Goal: Transaction & Acquisition: Purchase product/service

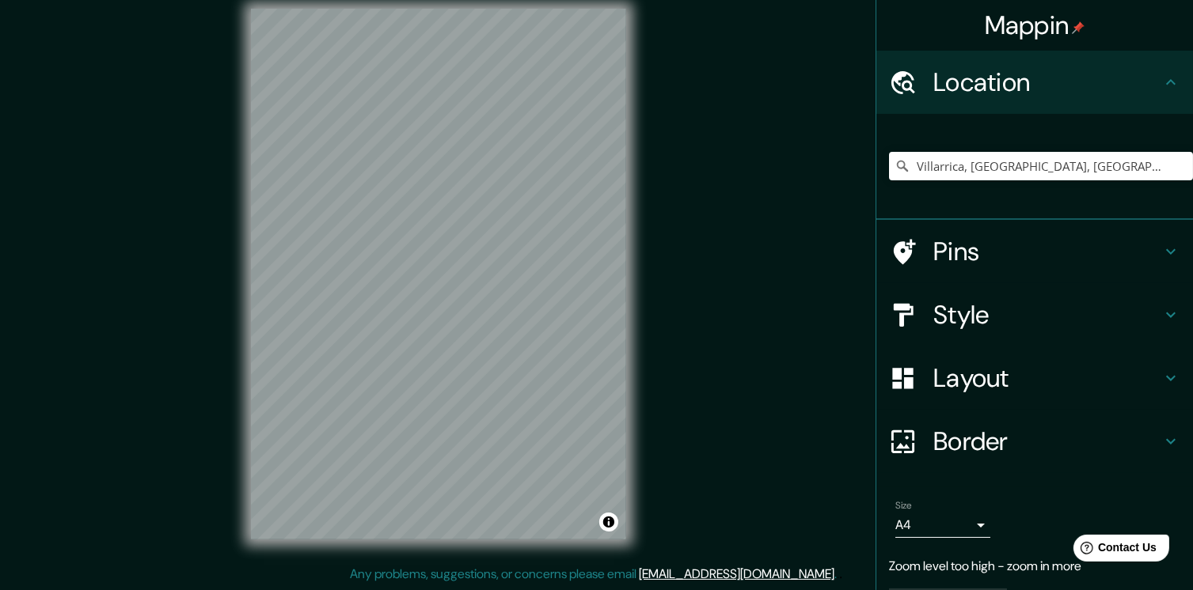
click at [967, 317] on h4 "Style" at bounding box center [1047, 315] width 228 height 32
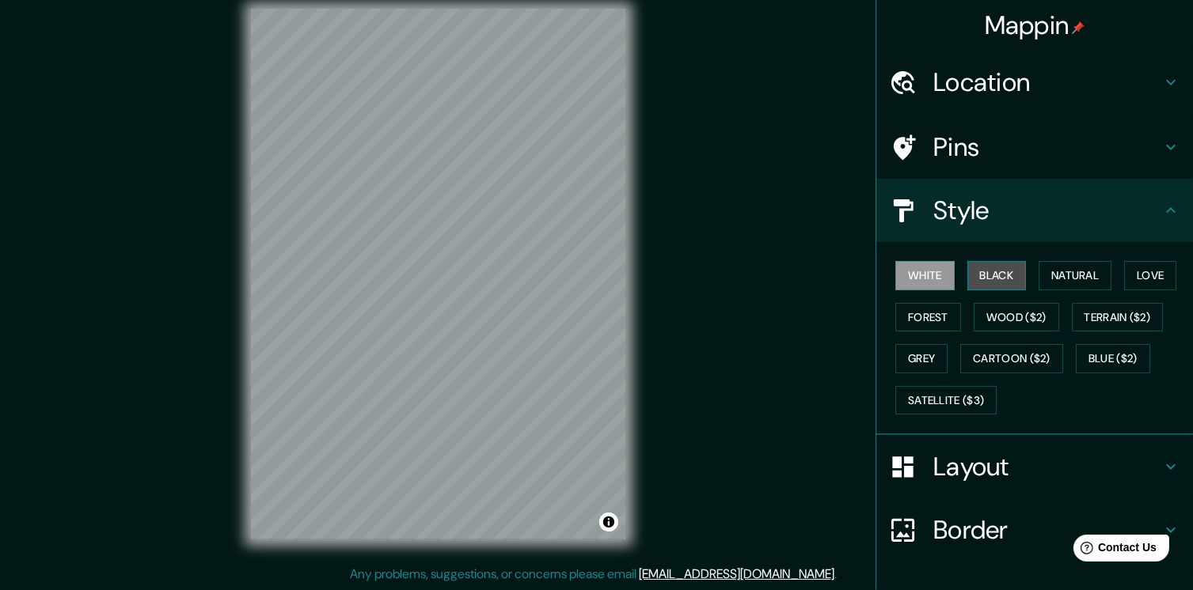
click at [980, 276] on button "Black" at bounding box center [996, 275] width 59 height 29
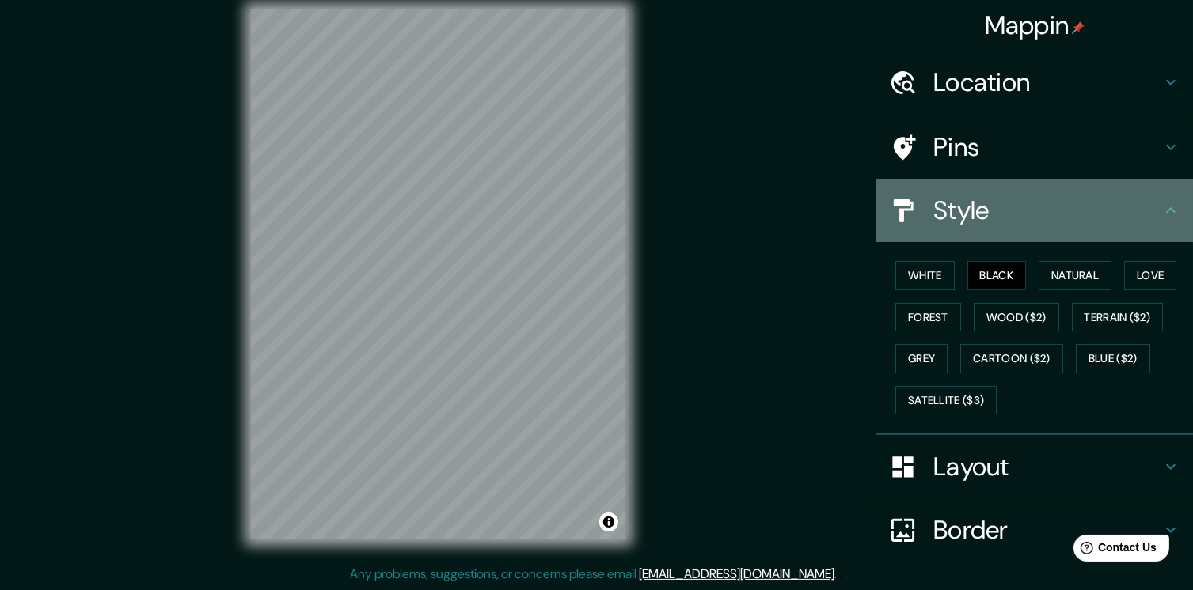
click at [943, 218] on h4 "Style" at bounding box center [1047, 211] width 228 height 32
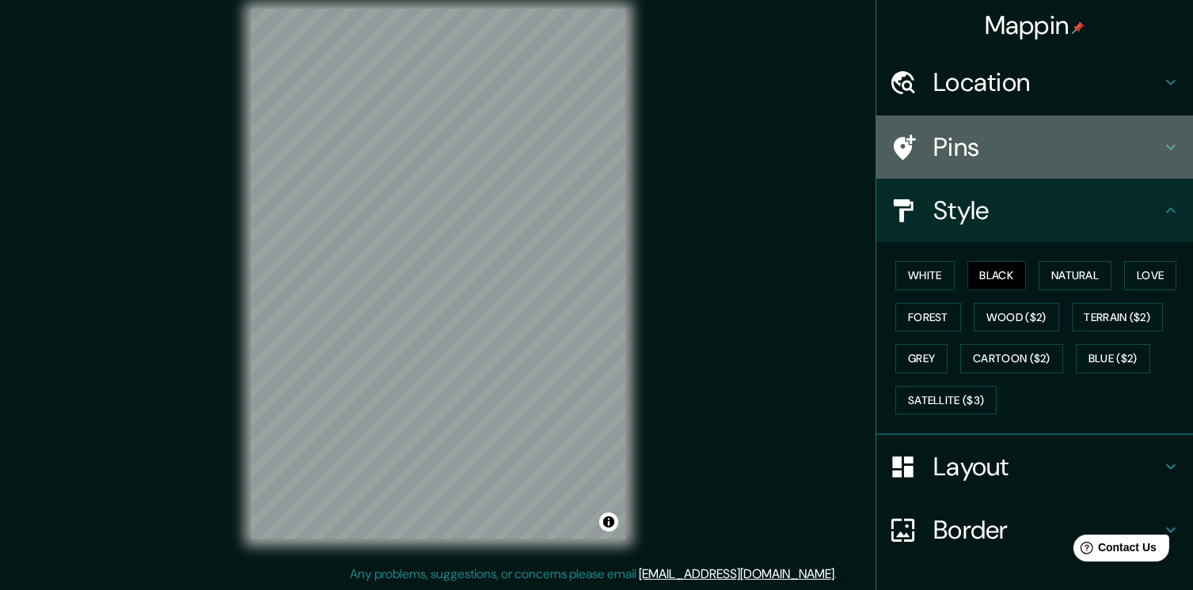
click at [981, 153] on h4 "Pins" at bounding box center [1047, 147] width 228 height 32
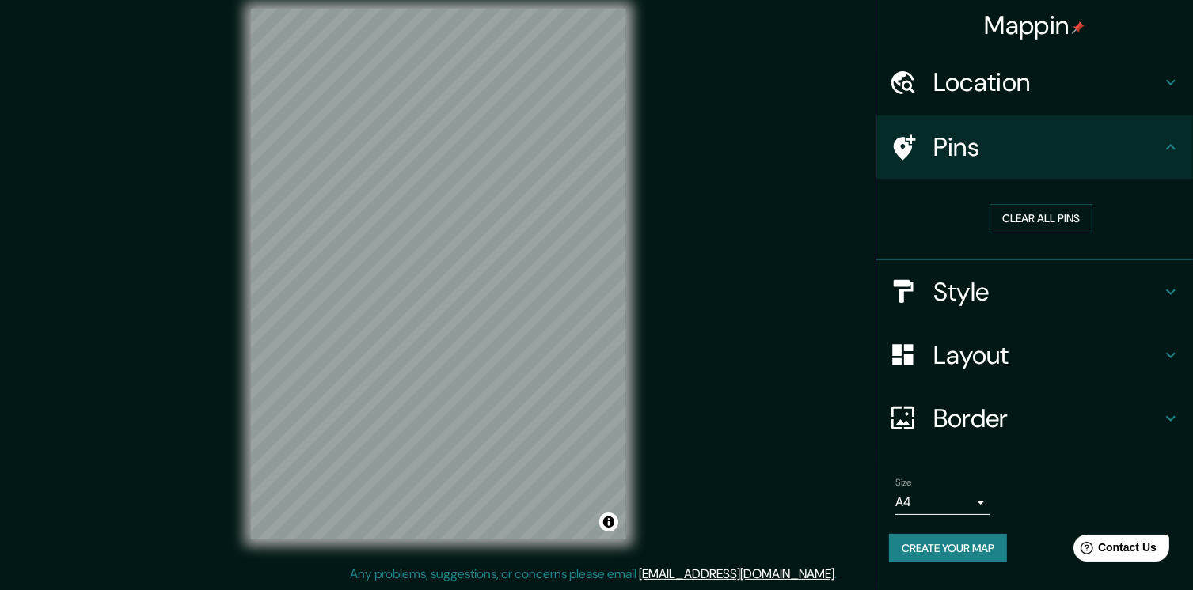
click at [973, 160] on h4 "Pins" at bounding box center [1047, 147] width 228 height 32
click at [1007, 380] on div "Layout" at bounding box center [1034, 355] width 317 height 63
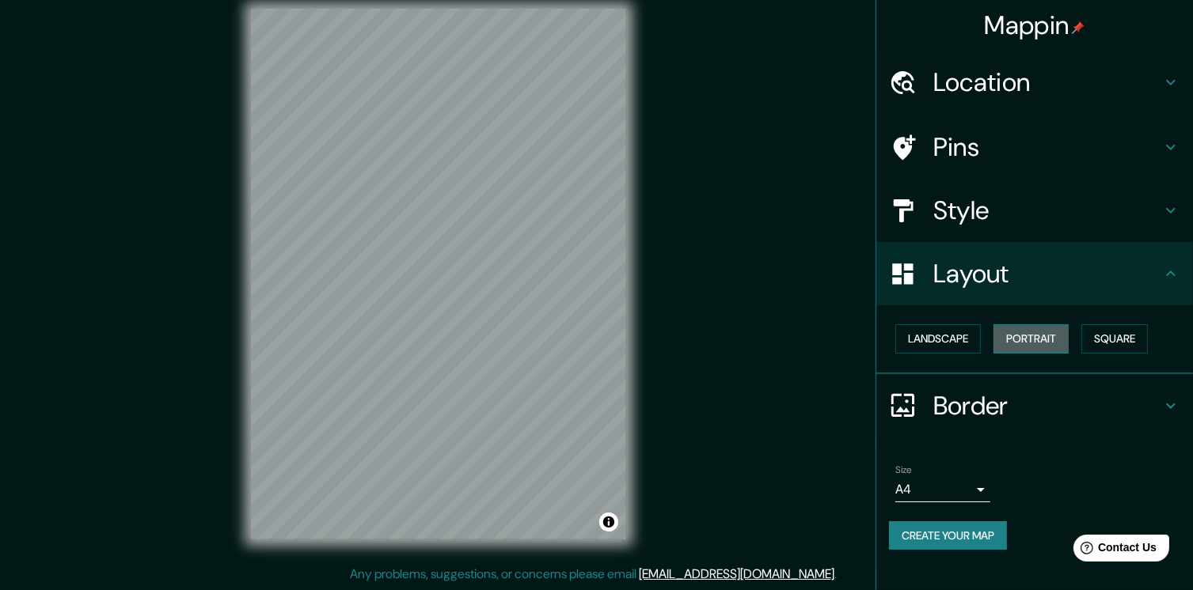
click at [1021, 340] on button "Portrait" at bounding box center [1030, 338] width 75 height 29
click at [931, 335] on button "Landscape" at bounding box center [937, 338] width 85 height 29
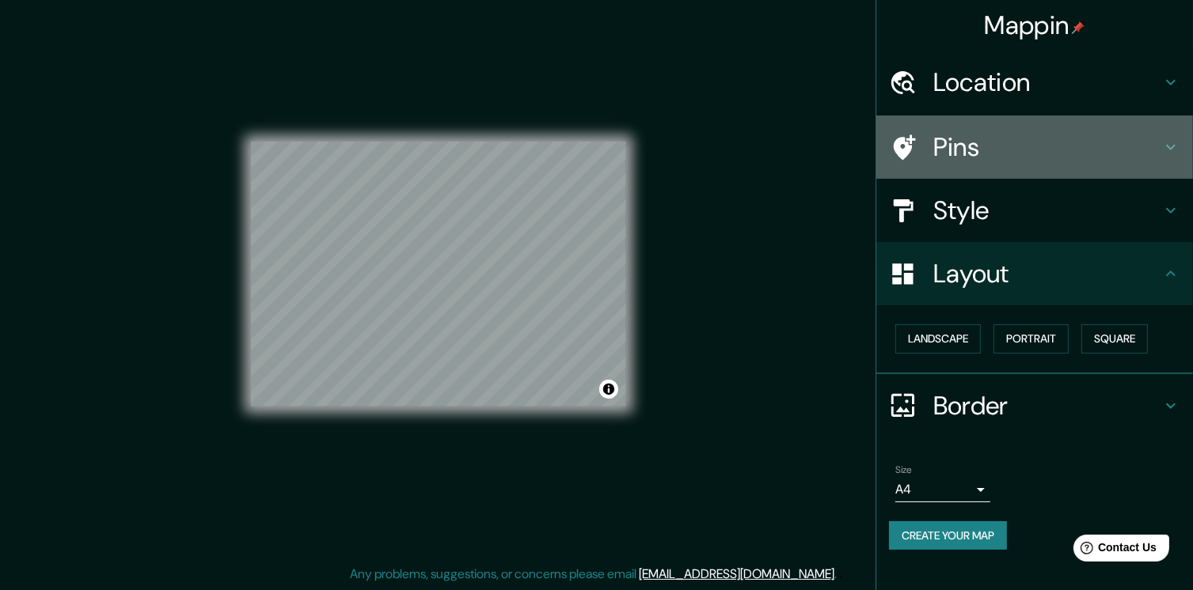
click at [981, 157] on h4 "Pins" at bounding box center [1047, 147] width 228 height 32
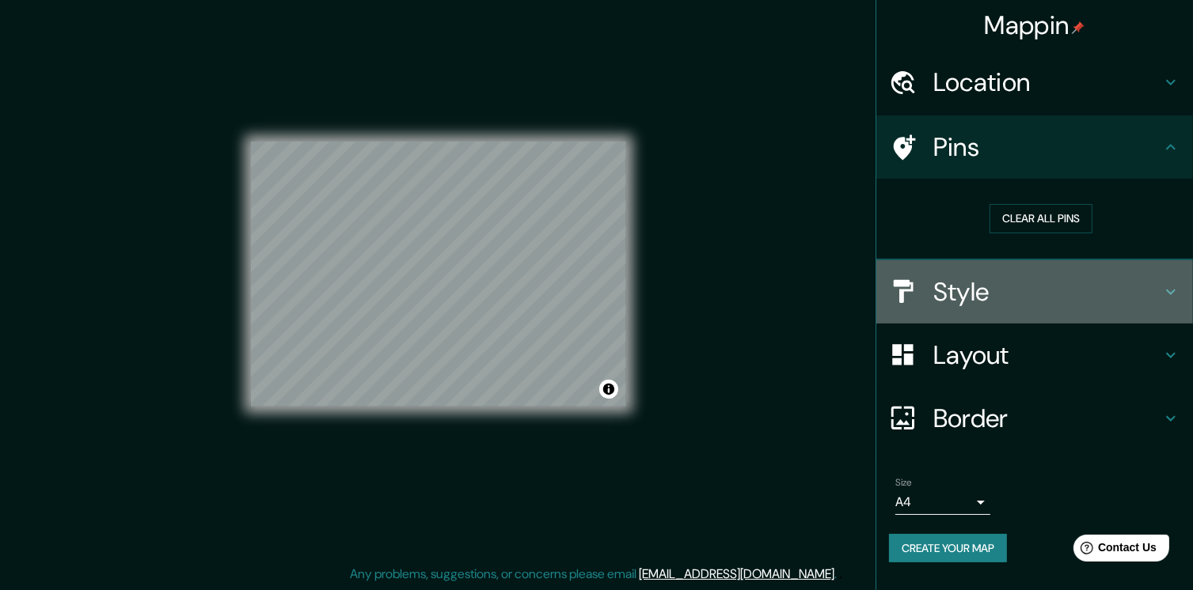
click at [962, 282] on h4 "Style" at bounding box center [1047, 292] width 228 height 32
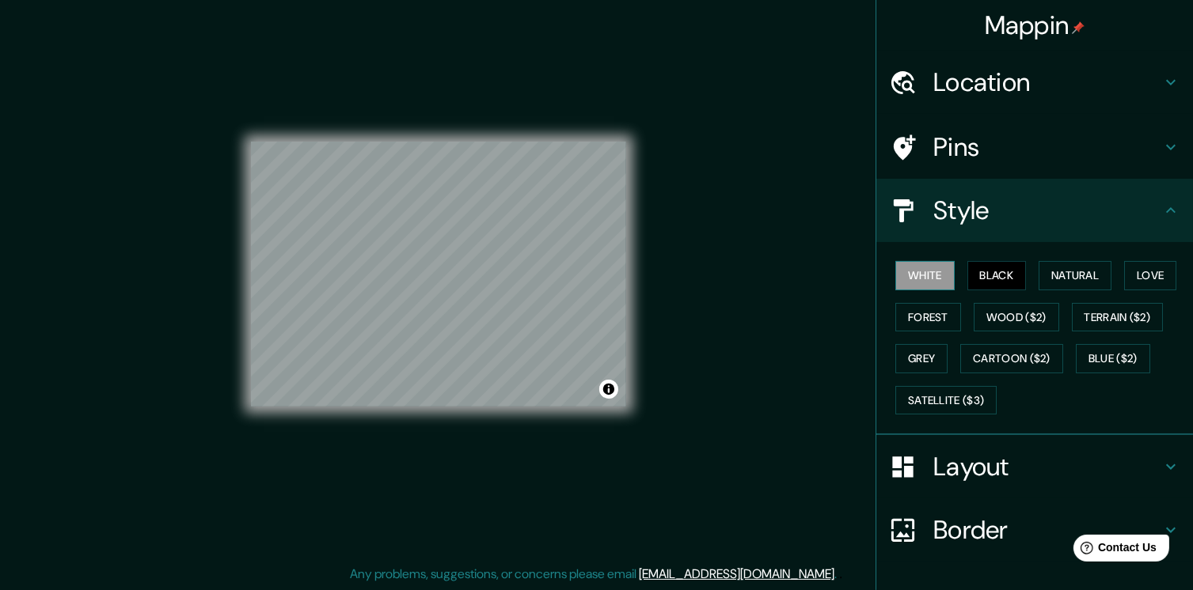
click at [920, 281] on button "White" at bounding box center [924, 275] width 59 height 29
click at [902, 308] on button "Forest" at bounding box center [928, 317] width 66 height 29
click at [910, 276] on button "White" at bounding box center [924, 275] width 59 height 29
click at [1066, 275] on button "Natural" at bounding box center [1074, 275] width 73 height 29
click at [1134, 272] on button "Love" at bounding box center [1150, 275] width 52 height 29
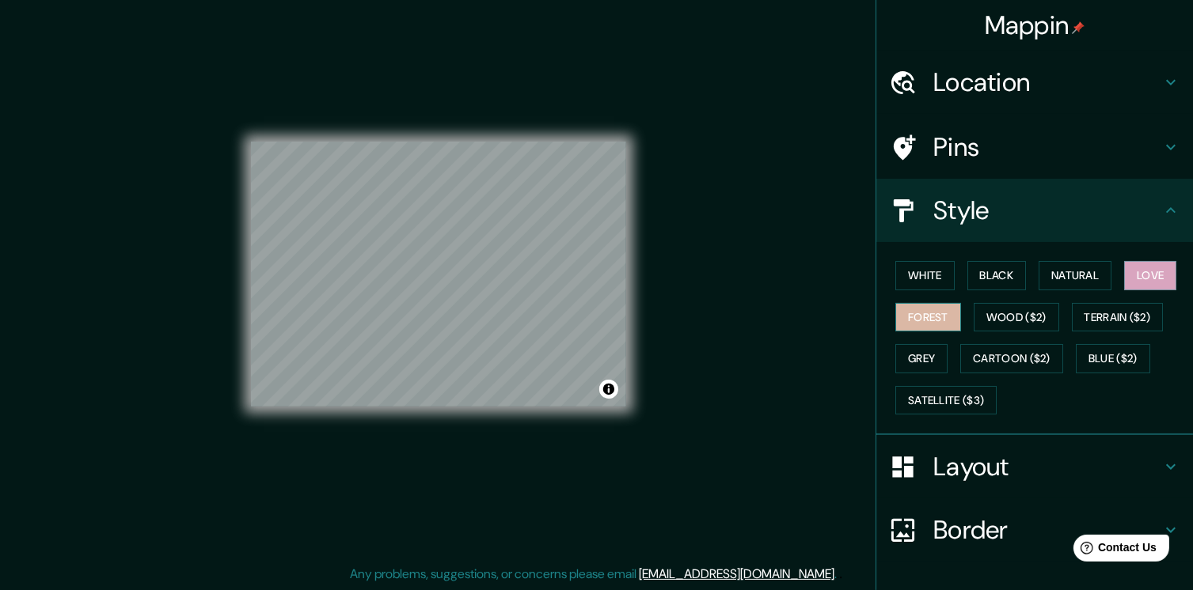
click at [918, 319] on button "Forest" at bounding box center [928, 317] width 66 height 29
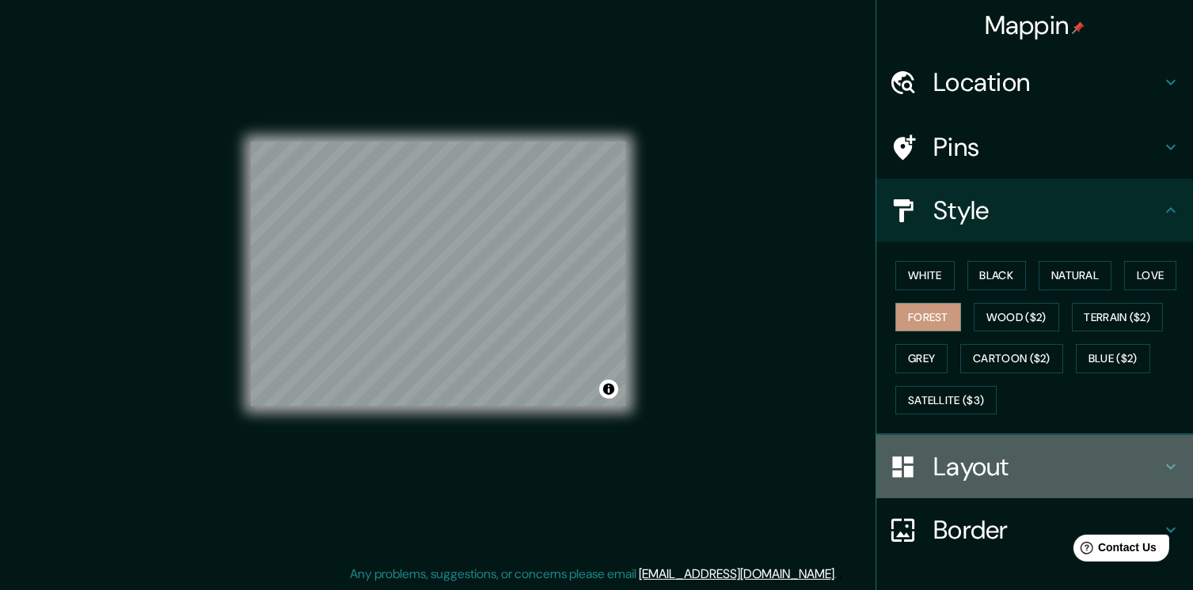
click at [966, 463] on h4 "Layout" at bounding box center [1047, 467] width 228 height 32
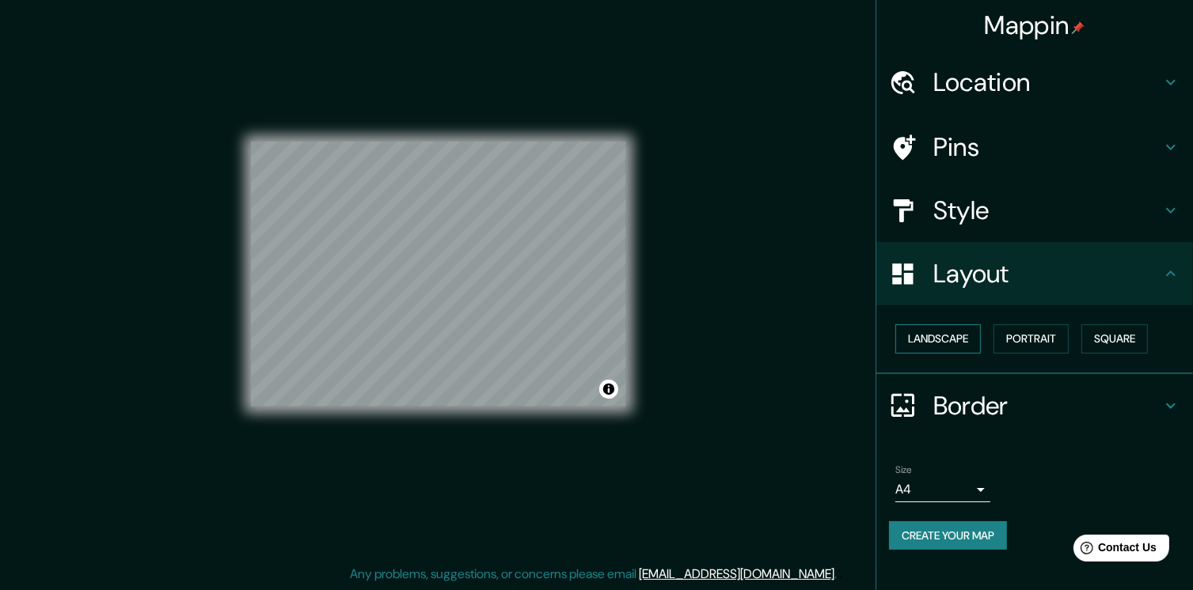
click at [950, 326] on button "Landscape" at bounding box center [937, 338] width 85 height 29
click at [1098, 336] on button "Square" at bounding box center [1114, 338] width 66 height 29
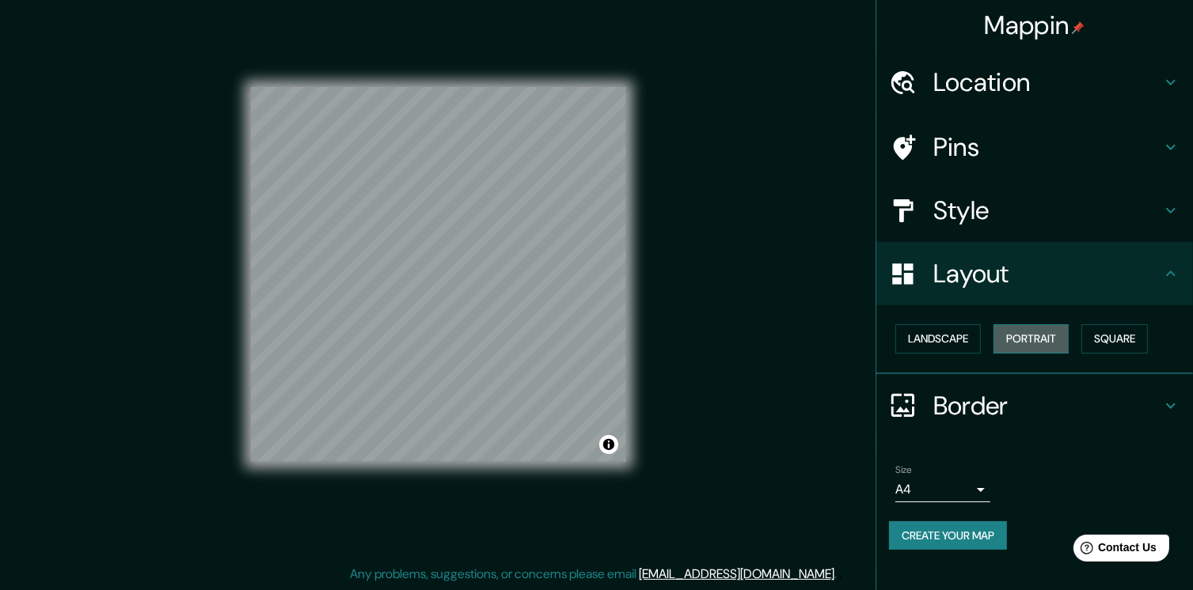
click at [1023, 337] on button "Portrait" at bounding box center [1030, 338] width 75 height 29
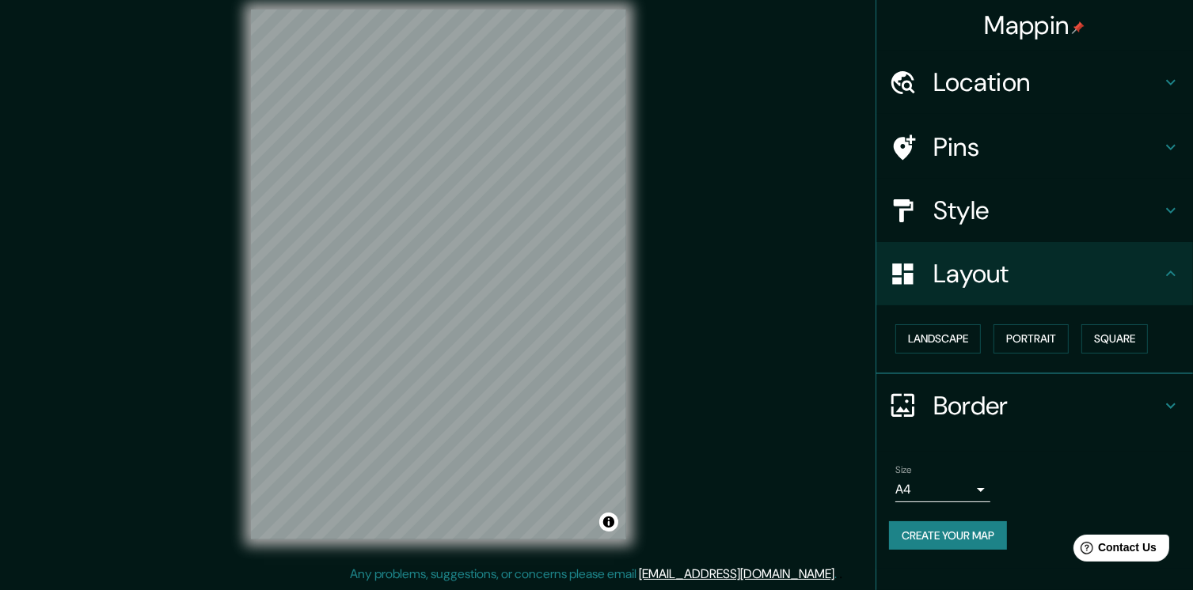
click at [952, 214] on h4 "Style" at bounding box center [1047, 211] width 228 height 32
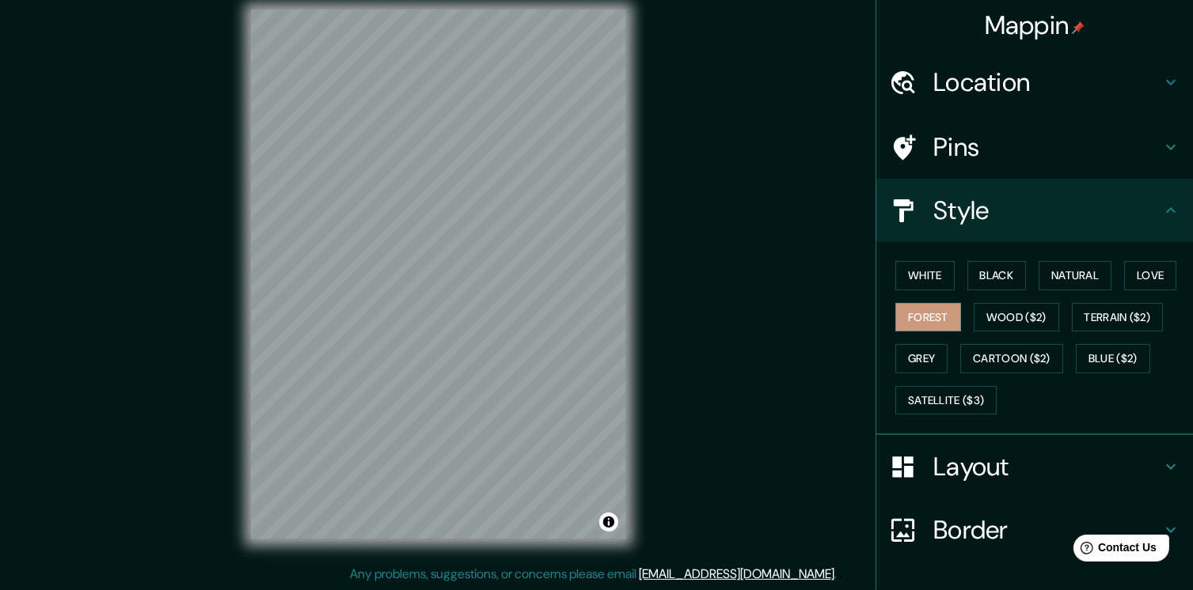
click at [944, 162] on h4 "Pins" at bounding box center [1047, 147] width 228 height 32
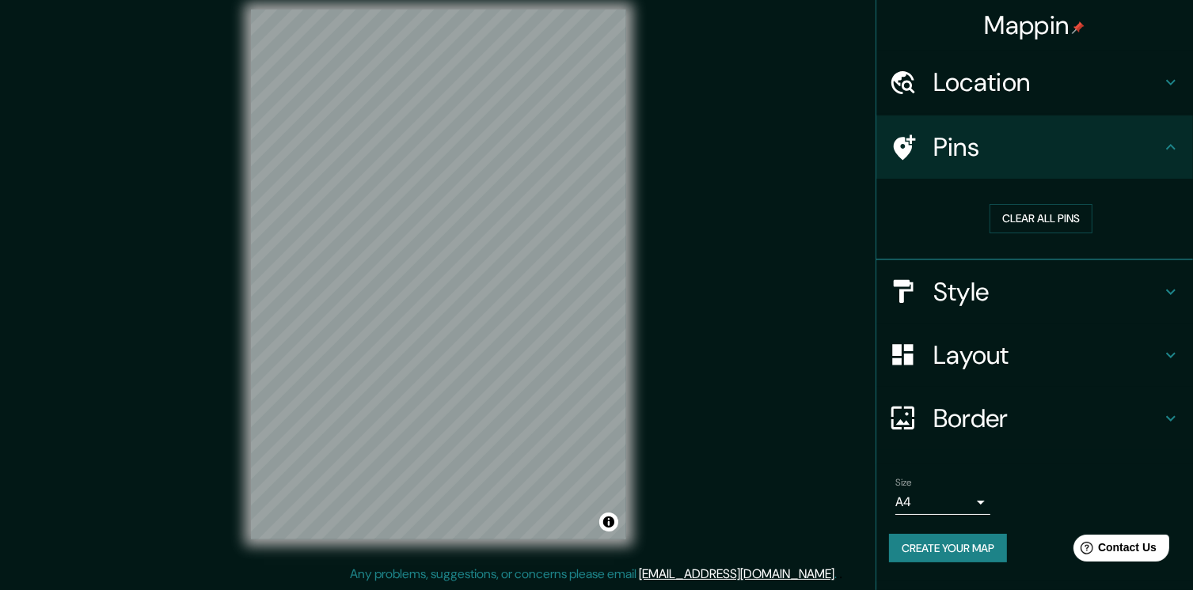
click at [963, 276] on h4 "Style" at bounding box center [1047, 292] width 228 height 32
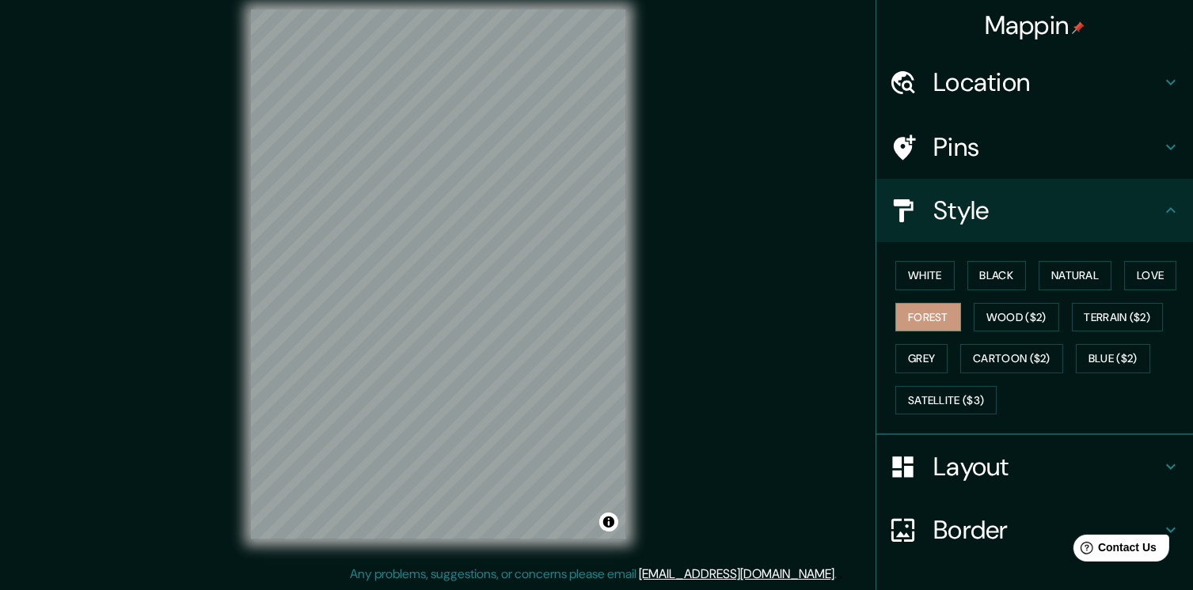
click at [962, 162] on h4 "Pins" at bounding box center [1047, 147] width 228 height 32
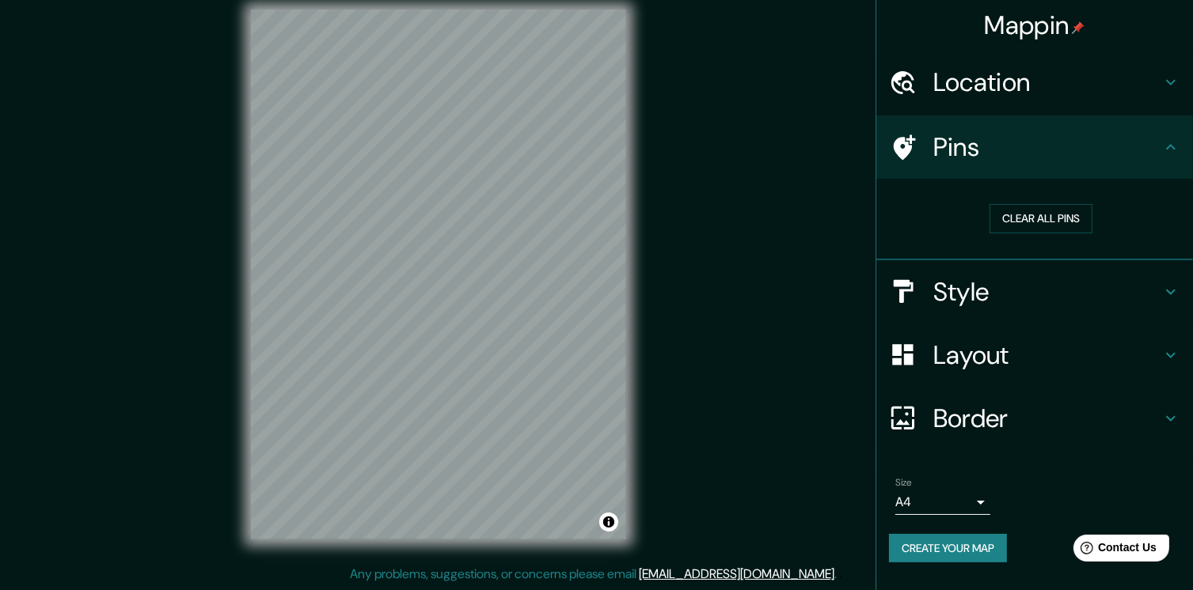
click at [956, 289] on h4 "Style" at bounding box center [1047, 292] width 228 height 32
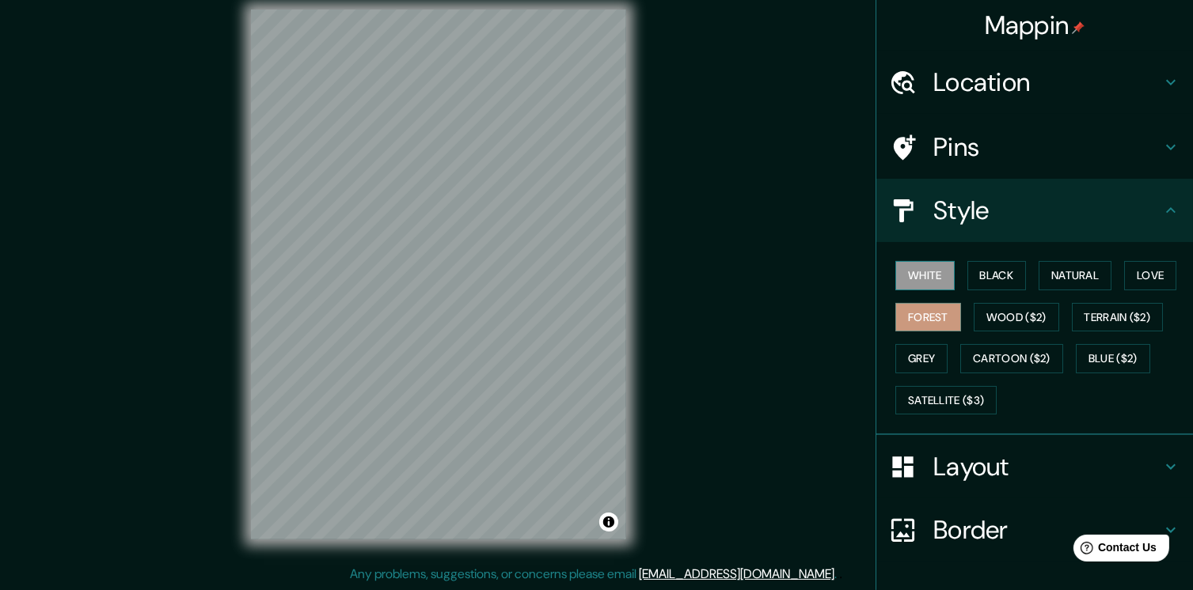
click at [928, 284] on button "White" at bounding box center [924, 275] width 59 height 29
click at [1051, 273] on button "Natural" at bounding box center [1074, 275] width 73 height 29
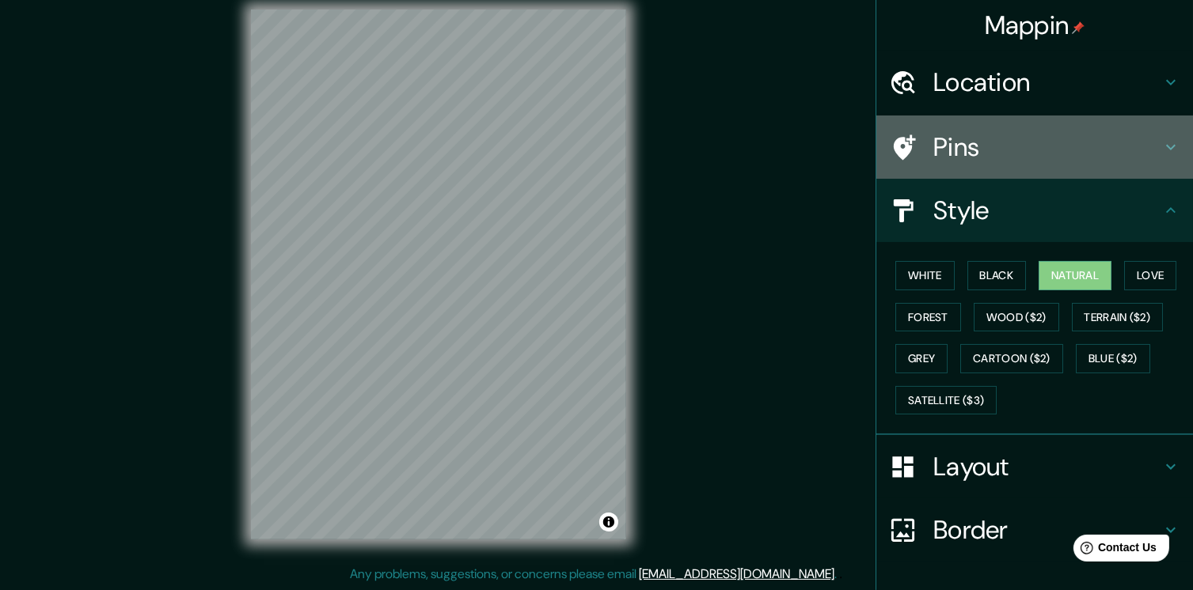
click at [963, 146] on h4 "Pins" at bounding box center [1047, 147] width 228 height 32
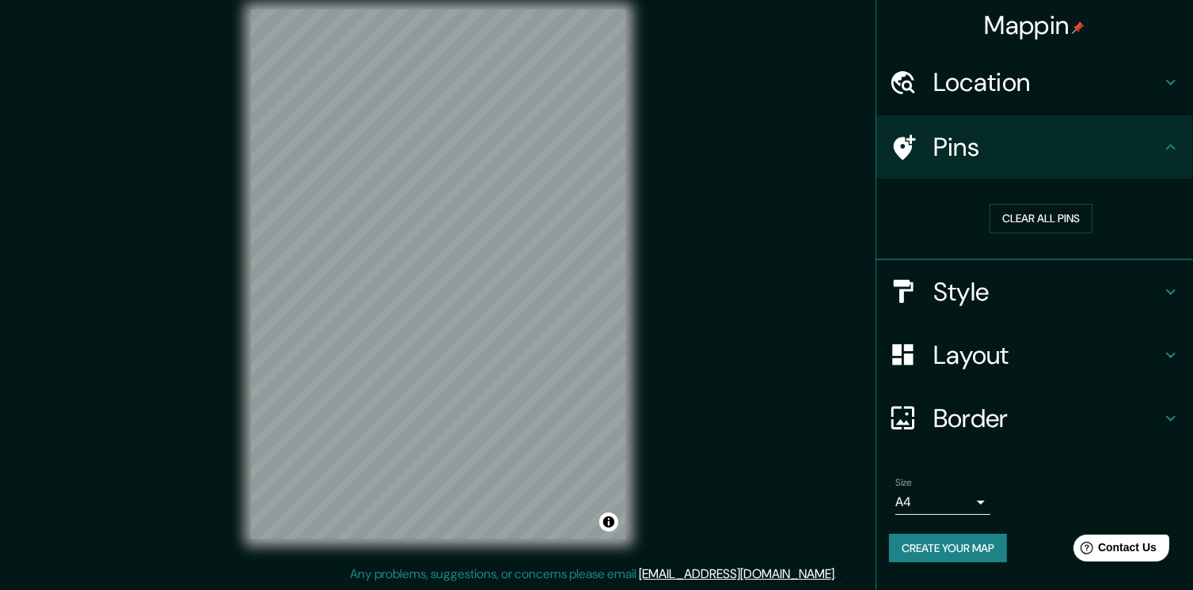
click at [969, 146] on h4 "Pins" at bounding box center [1047, 147] width 228 height 32
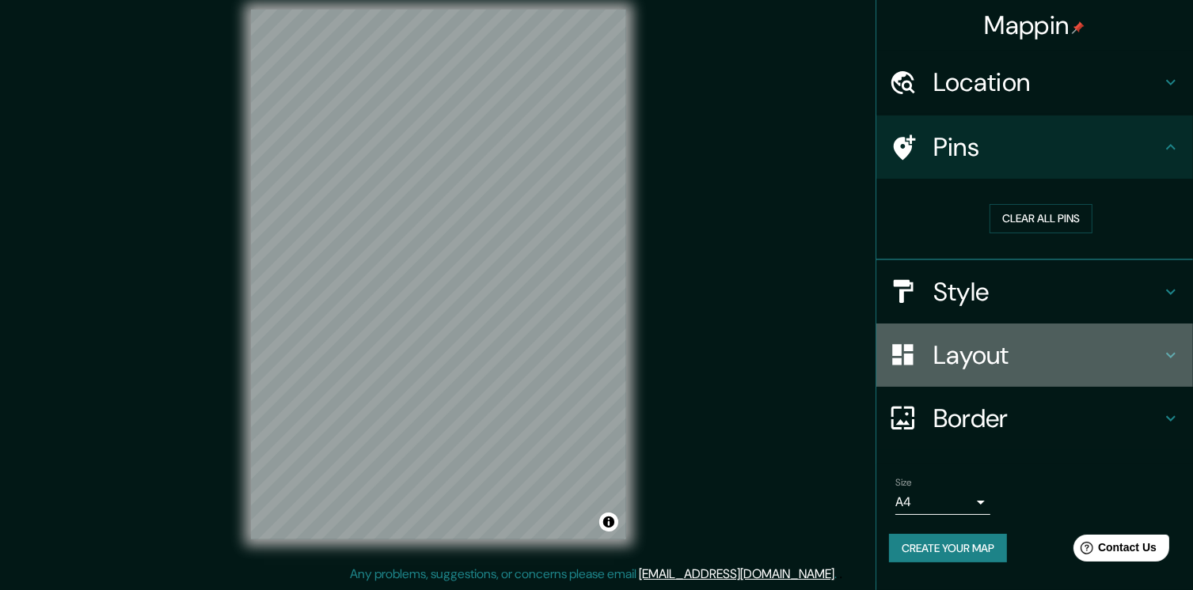
drag, startPoint x: 992, startPoint y: 374, endPoint x: 976, endPoint y: 333, distance: 44.4
click at [981, 359] on div "Layout" at bounding box center [1034, 355] width 317 height 63
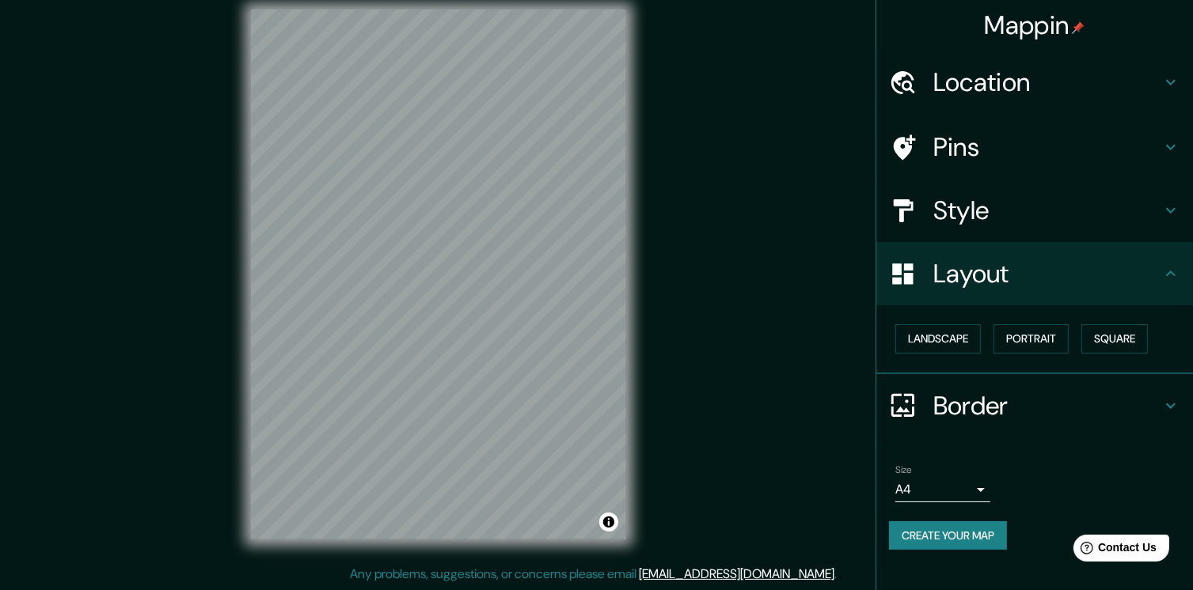
click at [953, 253] on div "Layout" at bounding box center [1034, 273] width 317 height 63
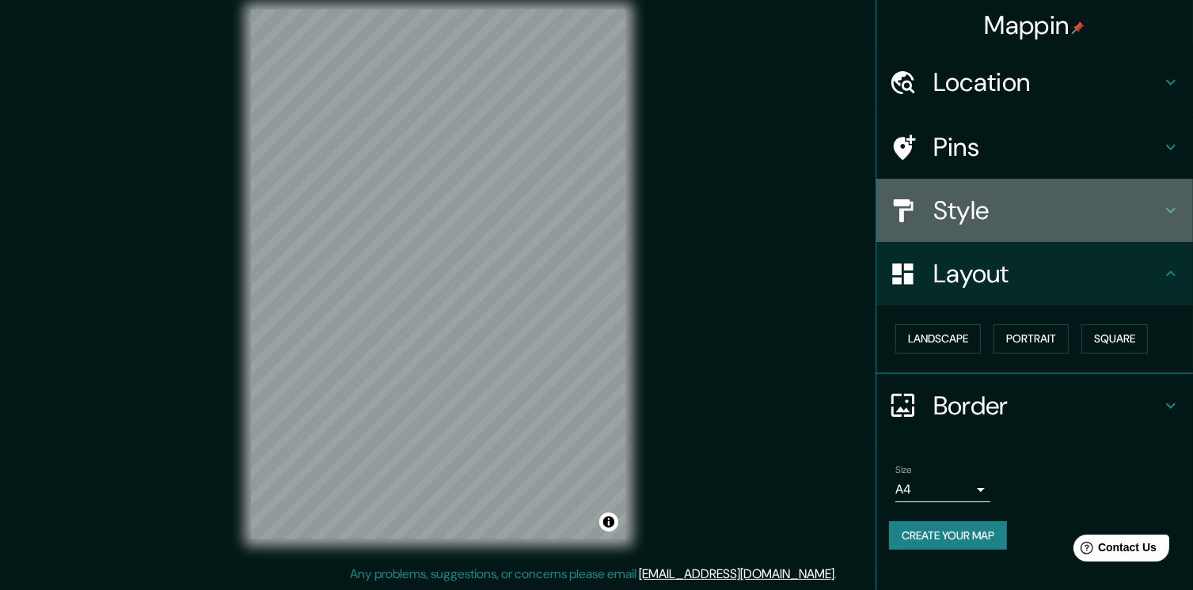
click at [951, 222] on h4 "Style" at bounding box center [1047, 211] width 228 height 32
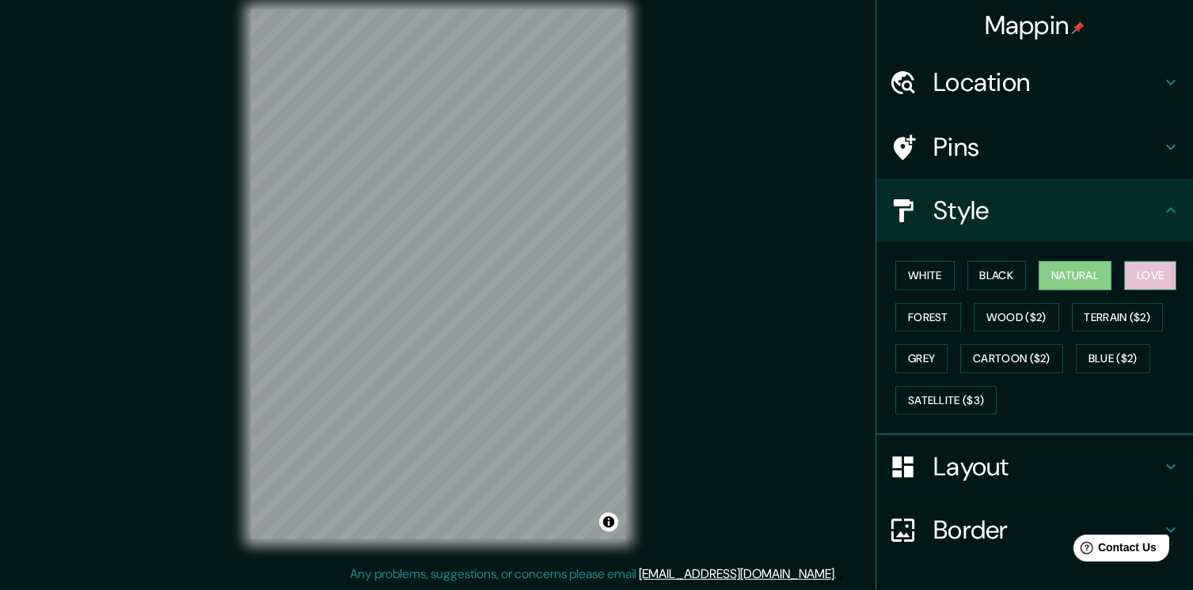
click at [1124, 279] on button "Love" at bounding box center [1150, 275] width 52 height 29
click at [897, 313] on button "Forest" at bounding box center [928, 317] width 66 height 29
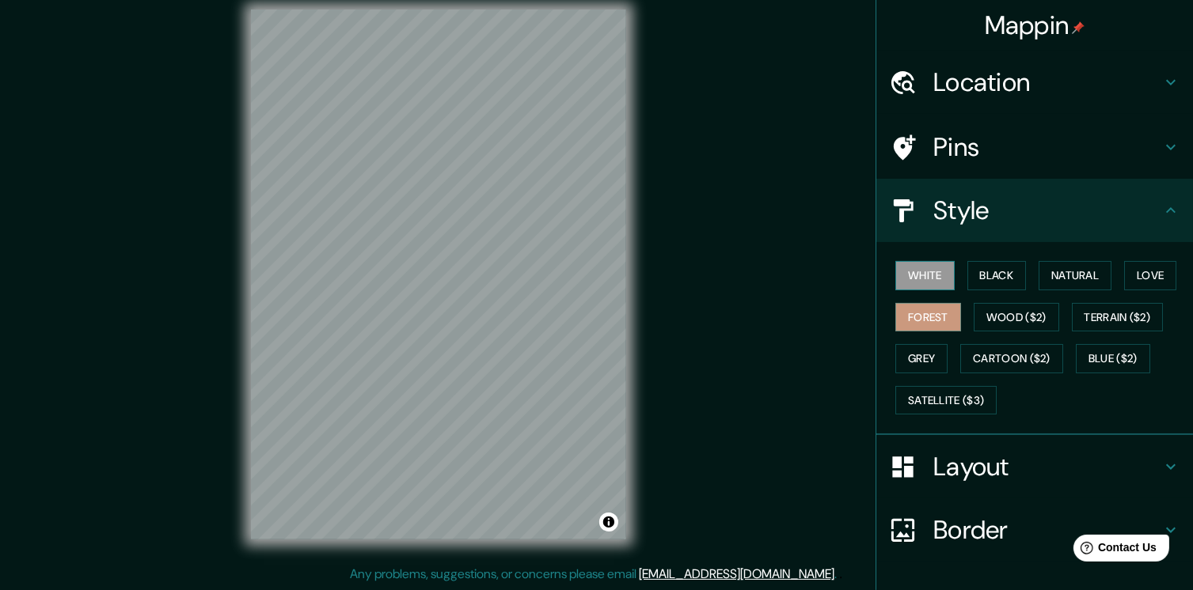
click at [905, 283] on button "White" at bounding box center [924, 275] width 59 height 29
click at [967, 277] on button "Black" at bounding box center [996, 275] width 59 height 29
click at [898, 276] on button "White" at bounding box center [924, 275] width 59 height 29
click at [983, 277] on button "Black" at bounding box center [996, 275] width 59 height 29
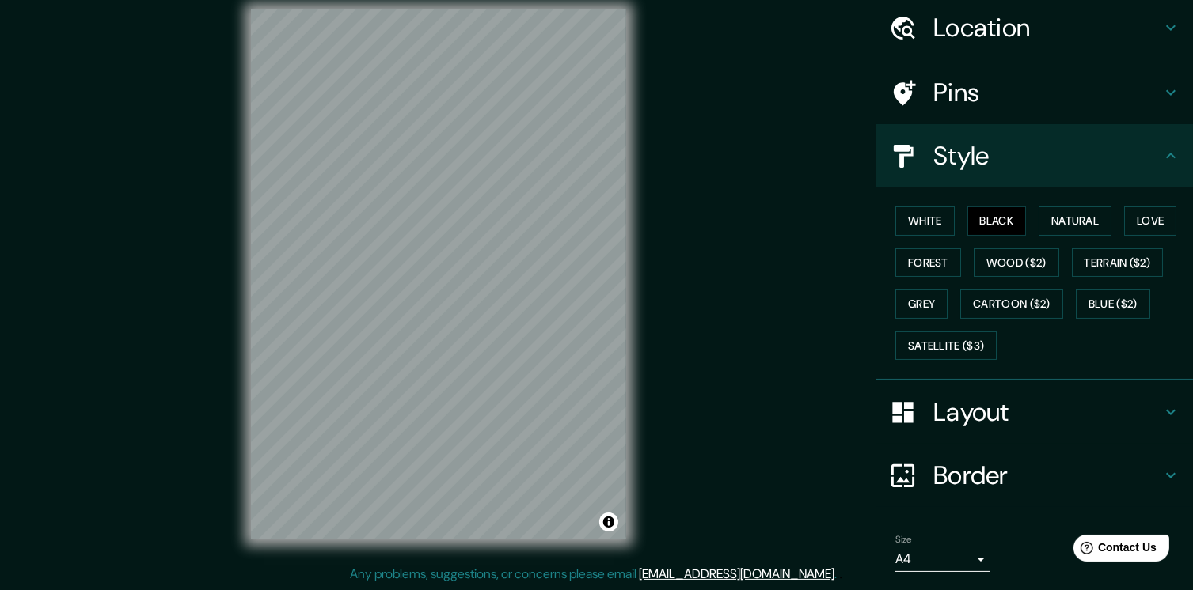
scroll to position [101, 0]
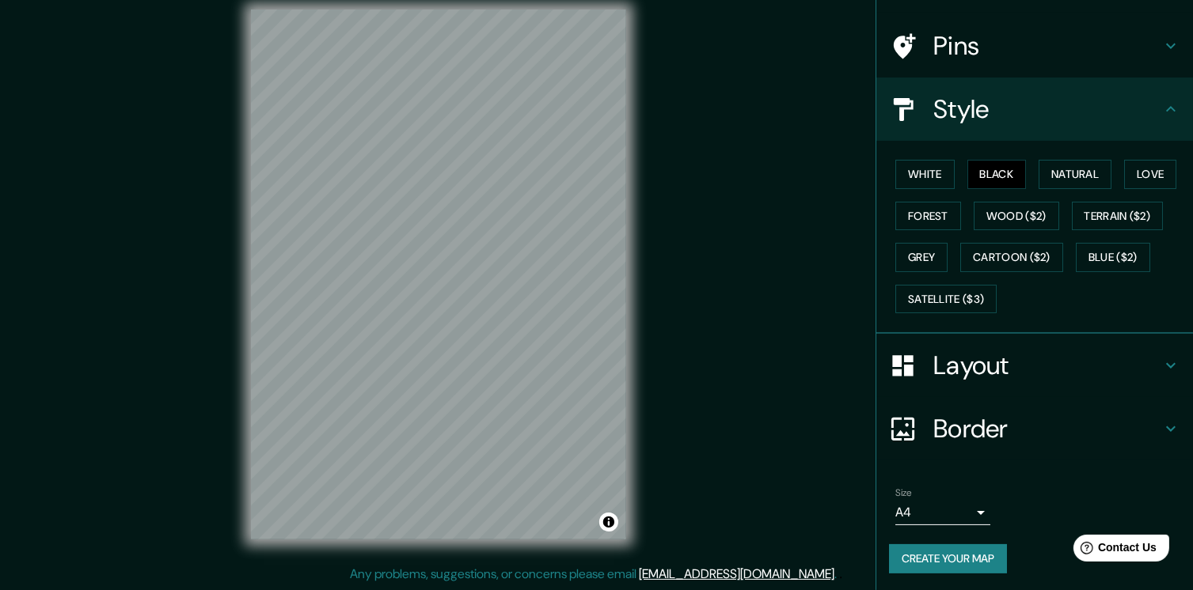
click at [972, 556] on button "Create your map" at bounding box center [948, 558] width 118 height 29
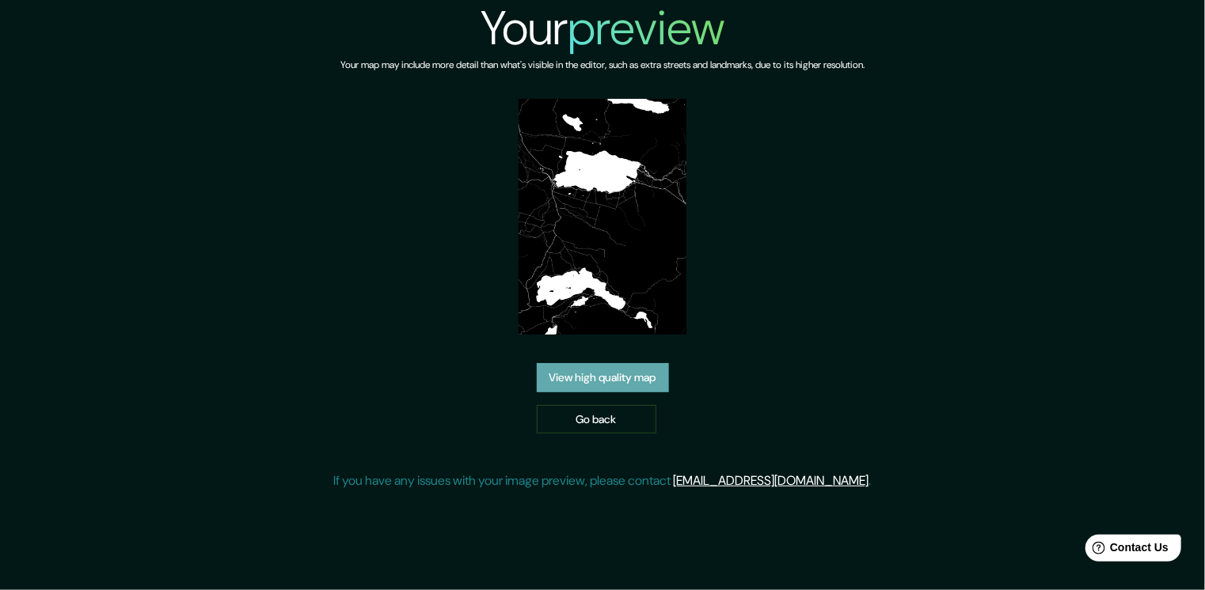
click at [605, 370] on link "View high quality map" at bounding box center [603, 377] width 132 height 29
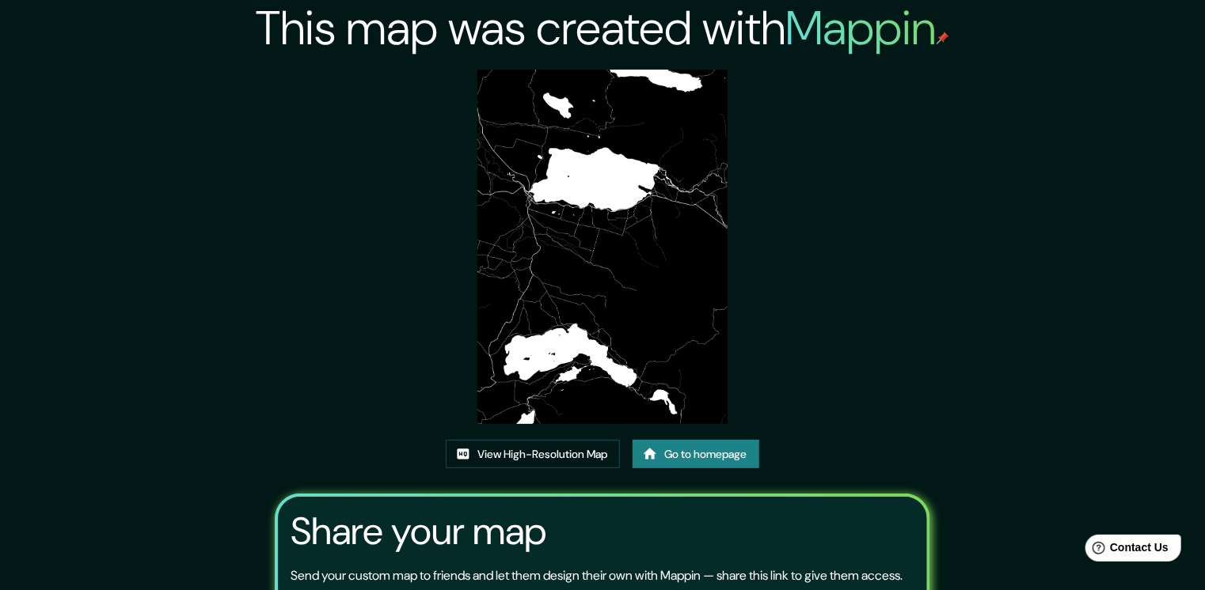
drag, startPoint x: 518, startPoint y: 143, endPoint x: 517, endPoint y: 134, distance: 9.5
click at [518, 143] on div "This map was created with Mappin View High-Resolution Map Go to homepage Share …" at bounding box center [602, 365] width 692 height 731
click at [513, 440] on link "View High-Resolution Map" at bounding box center [533, 454] width 174 height 29
